Goal: Transaction & Acquisition: Subscribe to service/newsletter

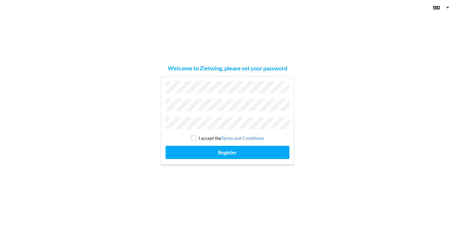
click at [191, 139] on input "checkbox" at bounding box center [193, 138] width 5 height 5
checkbox input "true"
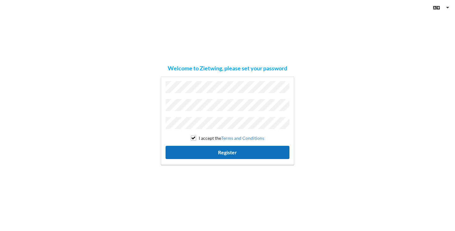
click at [203, 148] on button "Register" at bounding box center [228, 152] width 124 height 13
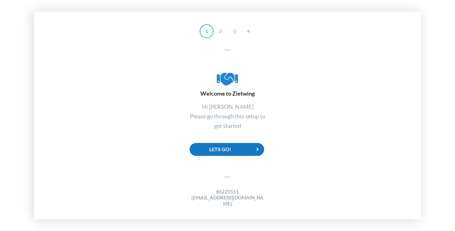
click at [253, 155] on icon at bounding box center [257, 149] width 13 height 13
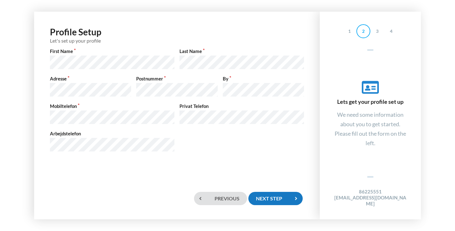
click at [283, 197] on div "Next step" at bounding box center [275, 198] width 54 height 13
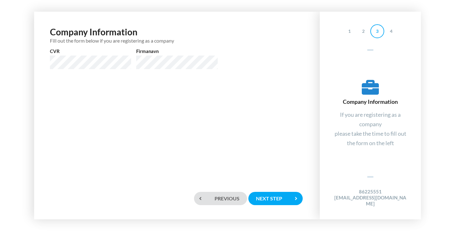
click at [169, 113] on div "Company Information Fill out the form below if you are registering as a company…" at bounding box center [176, 101] width 273 height 166
click at [271, 197] on div "Next step" at bounding box center [275, 198] width 54 height 13
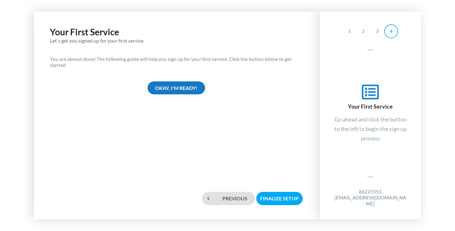
click at [181, 85] on div "Okay, I'm ready!" at bounding box center [176, 88] width 57 height 13
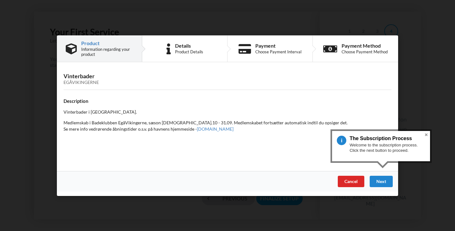
click at [377, 182] on div "Next" at bounding box center [381, 181] width 23 height 11
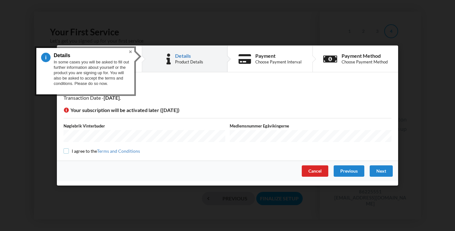
click at [68, 152] on input "checkbox" at bounding box center [66, 150] width 5 height 5
checkbox input "true"
click at [388, 169] on div "Next" at bounding box center [381, 171] width 23 height 11
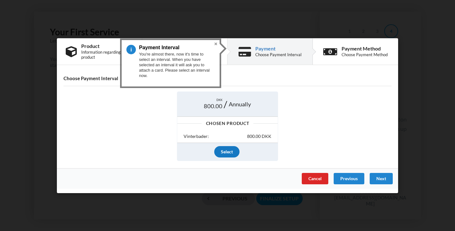
click at [233, 148] on div "Select" at bounding box center [226, 151] width 25 height 11
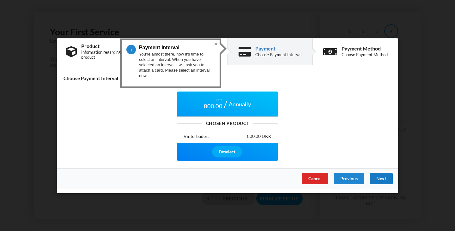
click at [384, 179] on div "Next" at bounding box center [381, 178] width 23 height 11
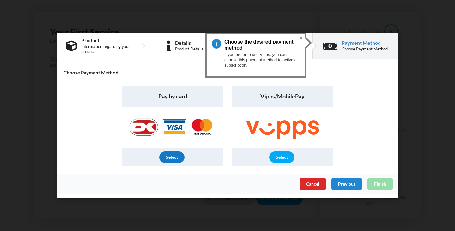
click at [181, 159] on div "Select" at bounding box center [171, 157] width 25 height 11
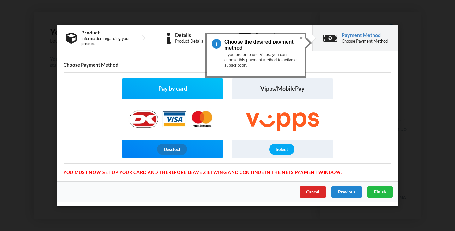
click at [167, 150] on div "Deselect" at bounding box center [172, 149] width 30 height 11
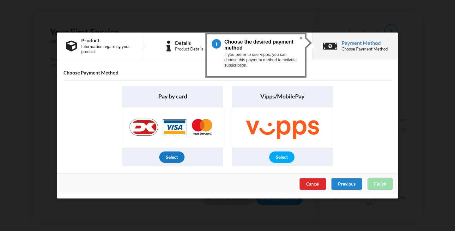
click at [172, 155] on div "Select" at bounding box center [171, 157] width 25 height 11
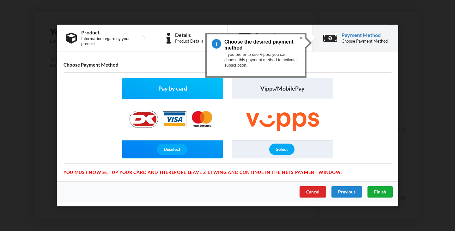
click at [372, 193] on div "Finish" at bounding box center [379, 191] width 25 height 11
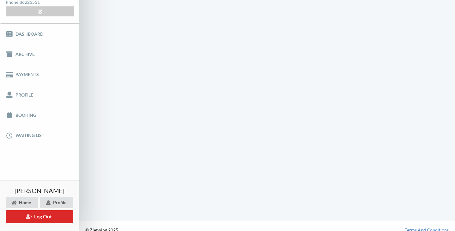
scroll to position [30, 0]
